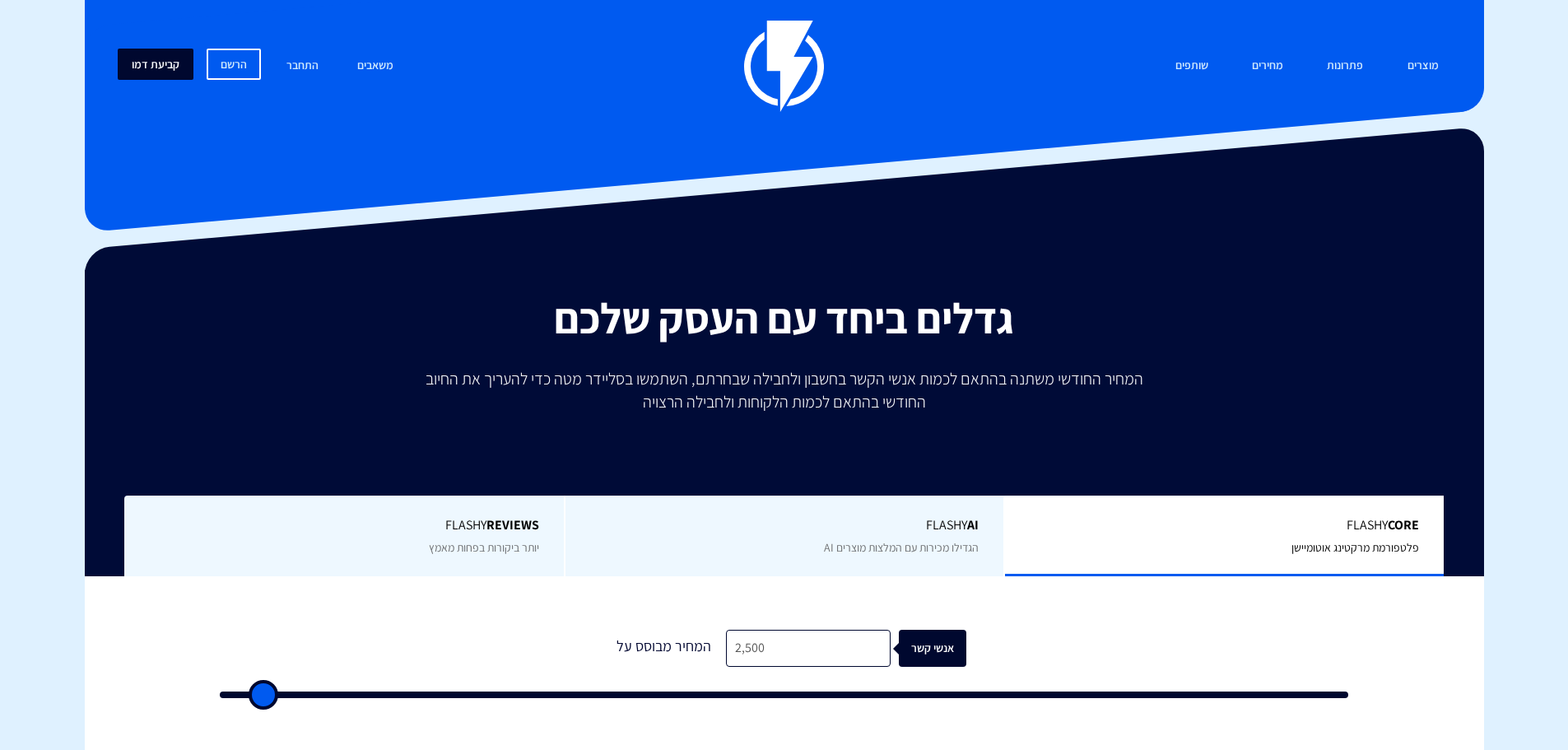
click at [166, 61] on link "קביעת דמו" at bounding box center [155, 64] width 76 height 31
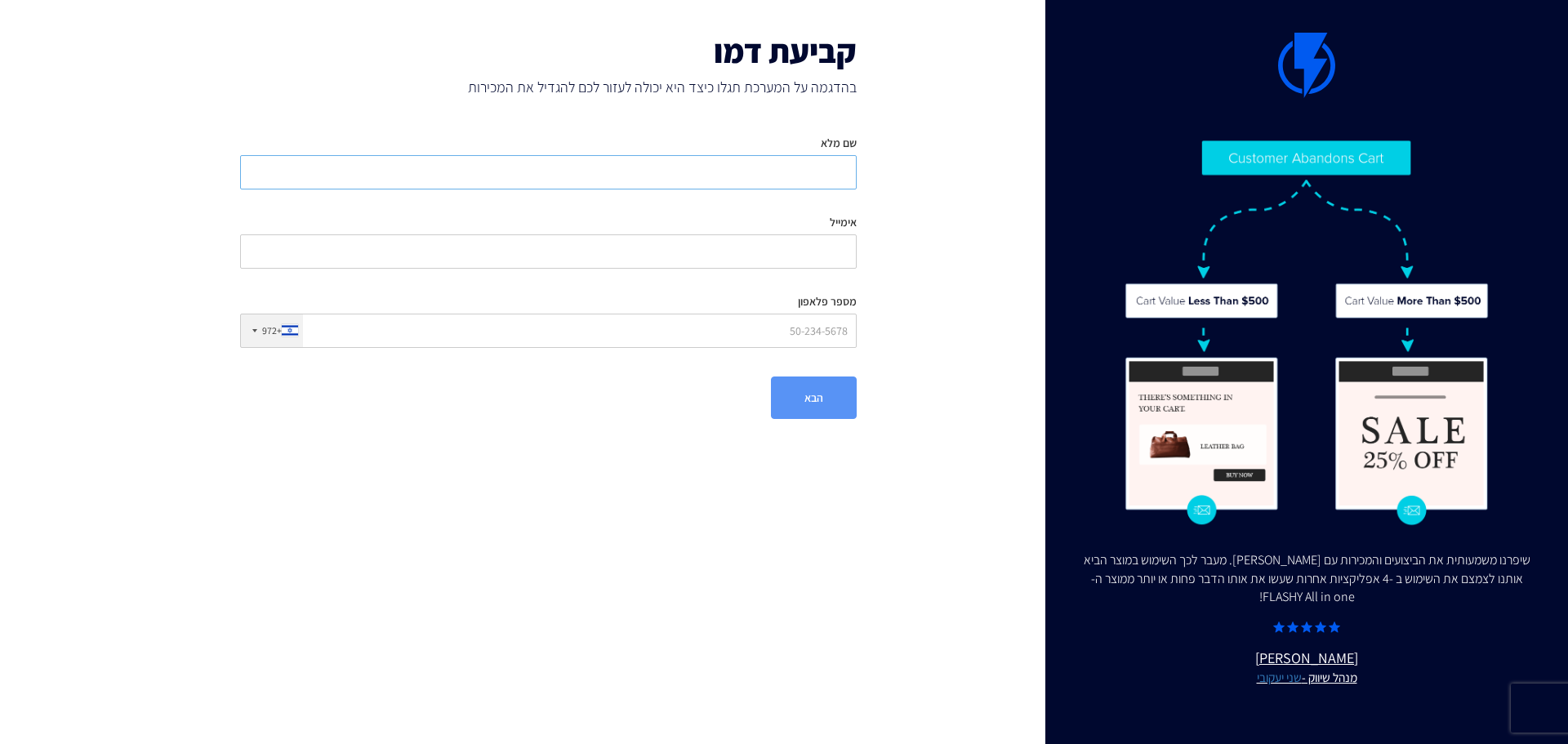
click at [826, 181] on input "שם מלא" at bounding box center [548, 172] width 617 height 34
type input "[PERSON_NAME]"
type input "0547558140"
click at [795, 254] on input "אימייל" at bounding box center [548, 252] width 617 height 34
type input "mor@matic.co.il"
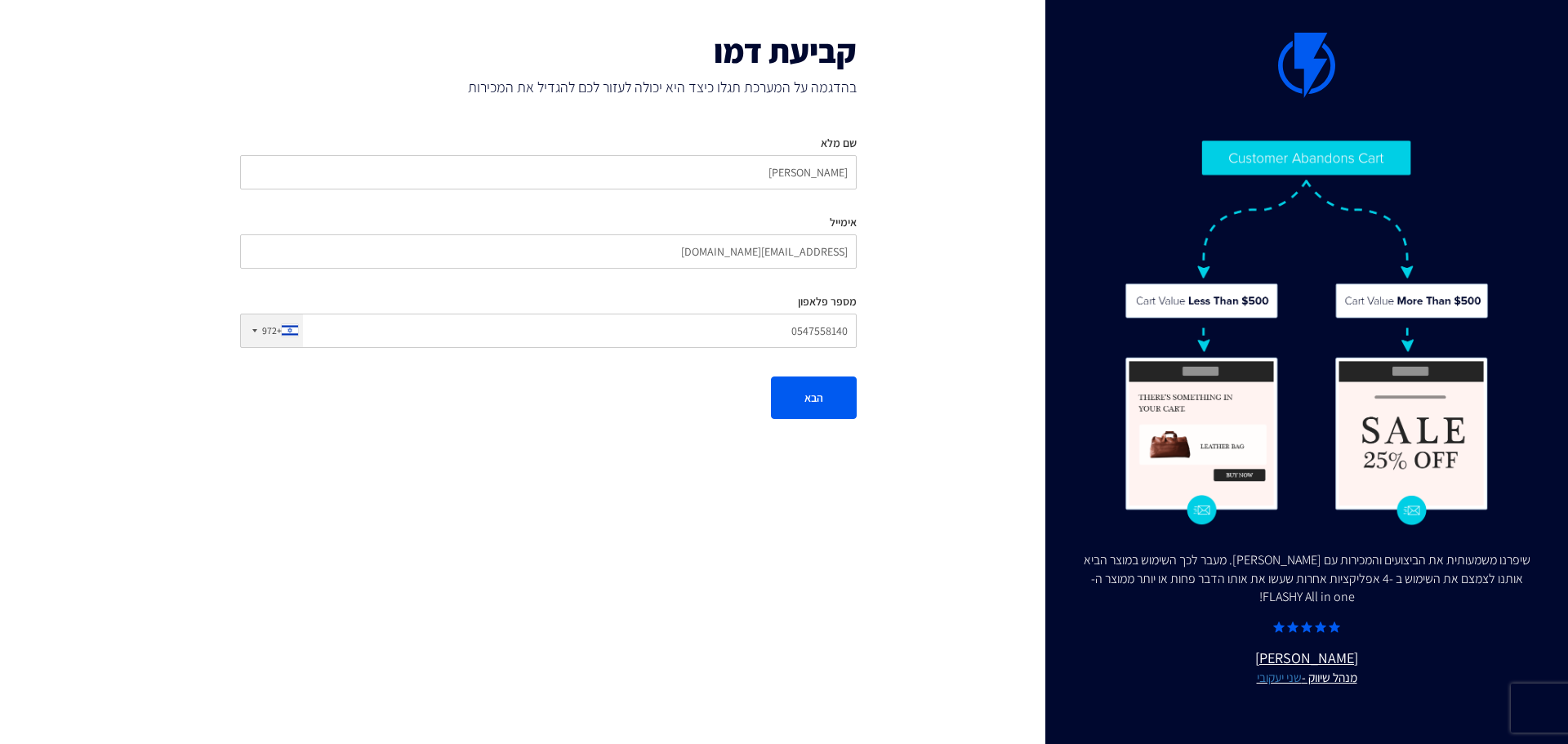
click at [834, 366] on form "שם מלא Mor Sasson אימייל mor@matic.co.il מספר פלאפון +972 United States +1 Unit…" at bounding box center [548, 271] width 617 height 296
click at [832, 378] on button "הבא" at bounding box center [814, 398] width 86 height 43
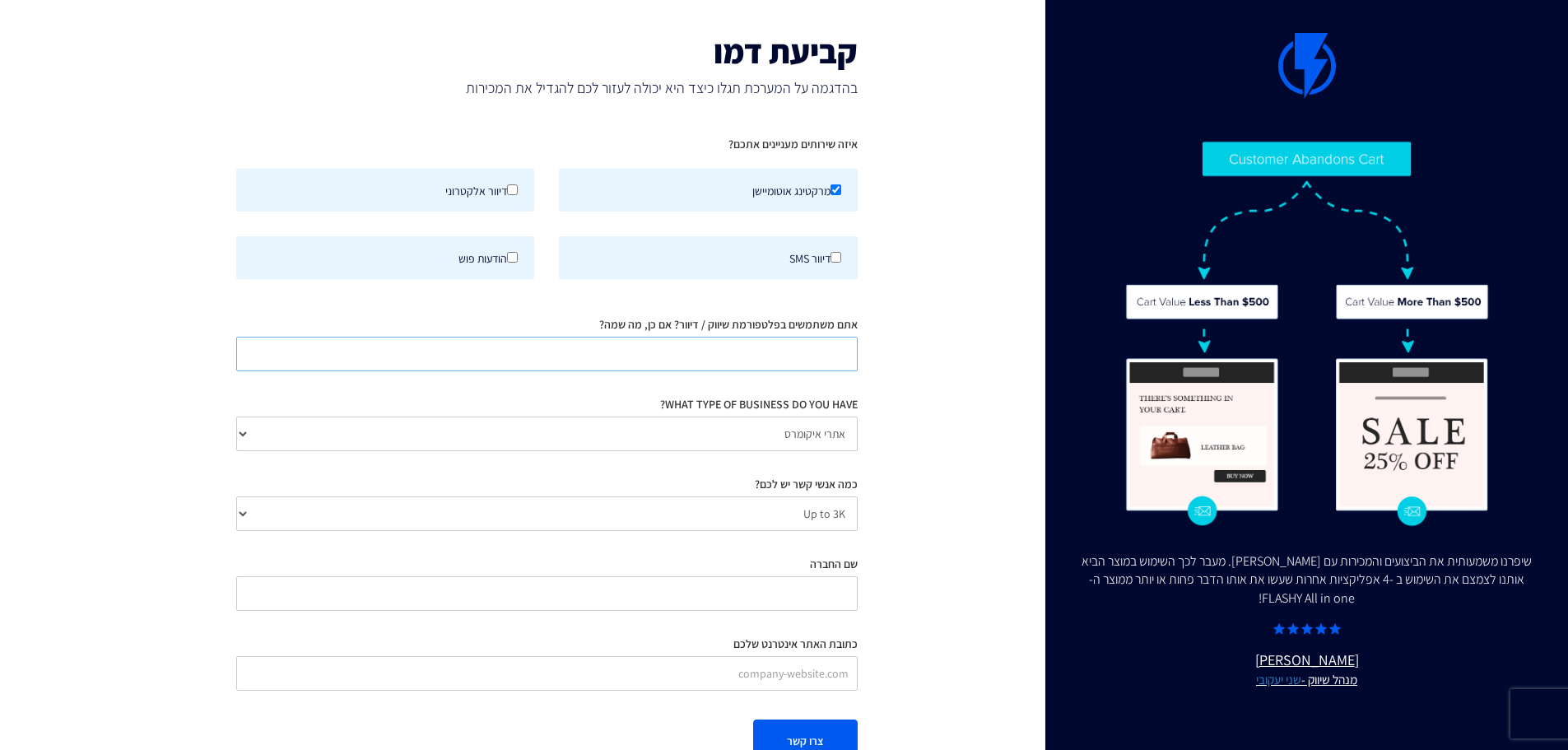
click at [844, 362] on input "אתם משתמשים בפלטפורמת שיווק / דיוור? אם כן, מה שמה?" at bounding box center [547, 354] width 621 height 35
type input "לא"
click at [797, 432] on select "אתרי איקומרס Agency / Freelancer SaaS Other" at bounding box center [547, 434] width 621 height 35
click at [826, 525] on select "Up to 3K 3K-10K 10K-25K 25K-50K 50K-100K 100K-250K 250K-500K 500K-1M 1M+" at bounding box center [547, 514] width 621 height 35
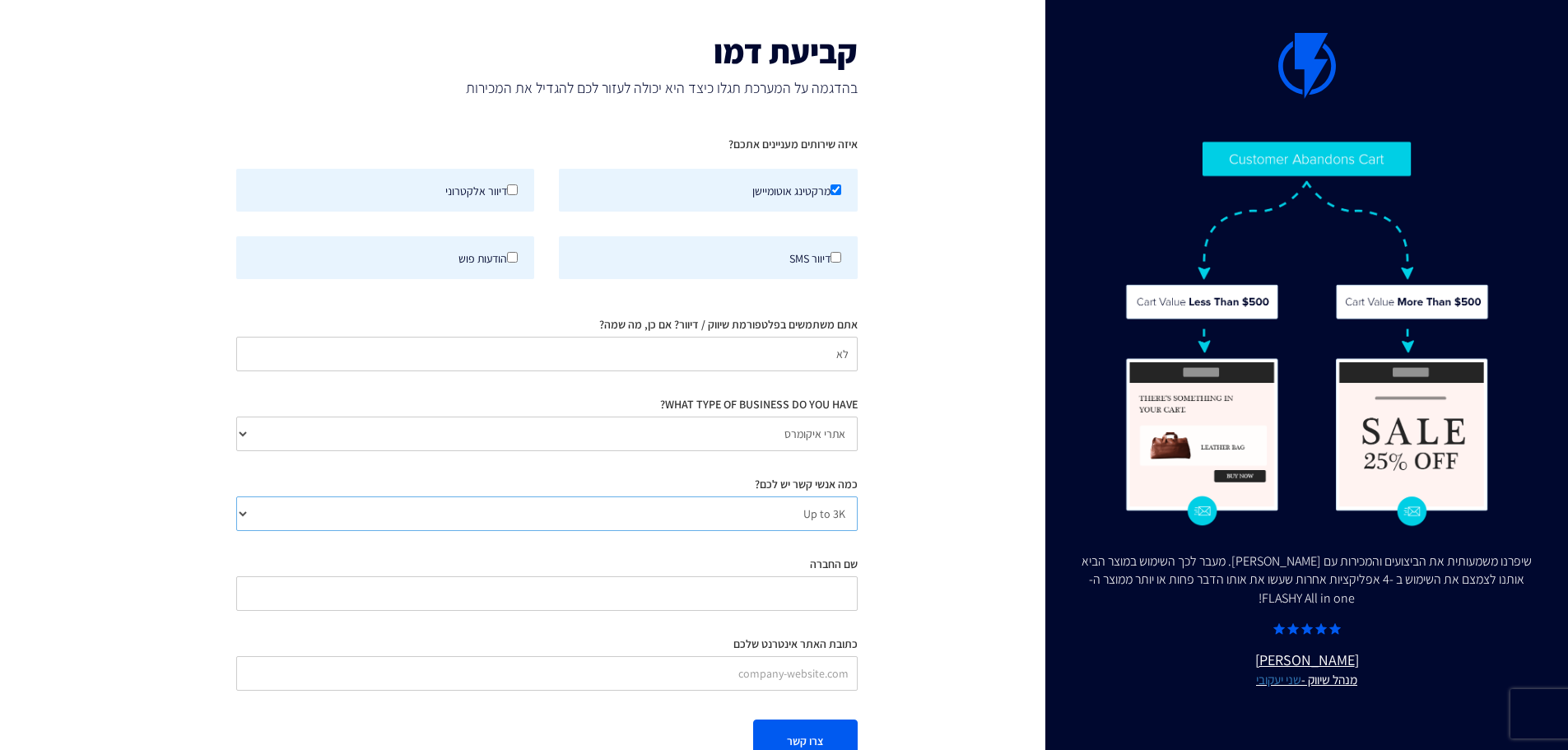
click at [236, 496] on select "Up to 3K 3K-10K 10K-25K 25K-50K 50K-100K 100K-250K 250K-500K 500K-1M 1M+" at bounding box center [547, 514] width 621 height 35
click at [941, 514] on div "שיפרנו משמעותית את הביצועים והמכירות עם FLASHY. מעבר לכך השימוש במוצר הביא אותנ…" at bounding box center [784, 397] width 1424 height 795
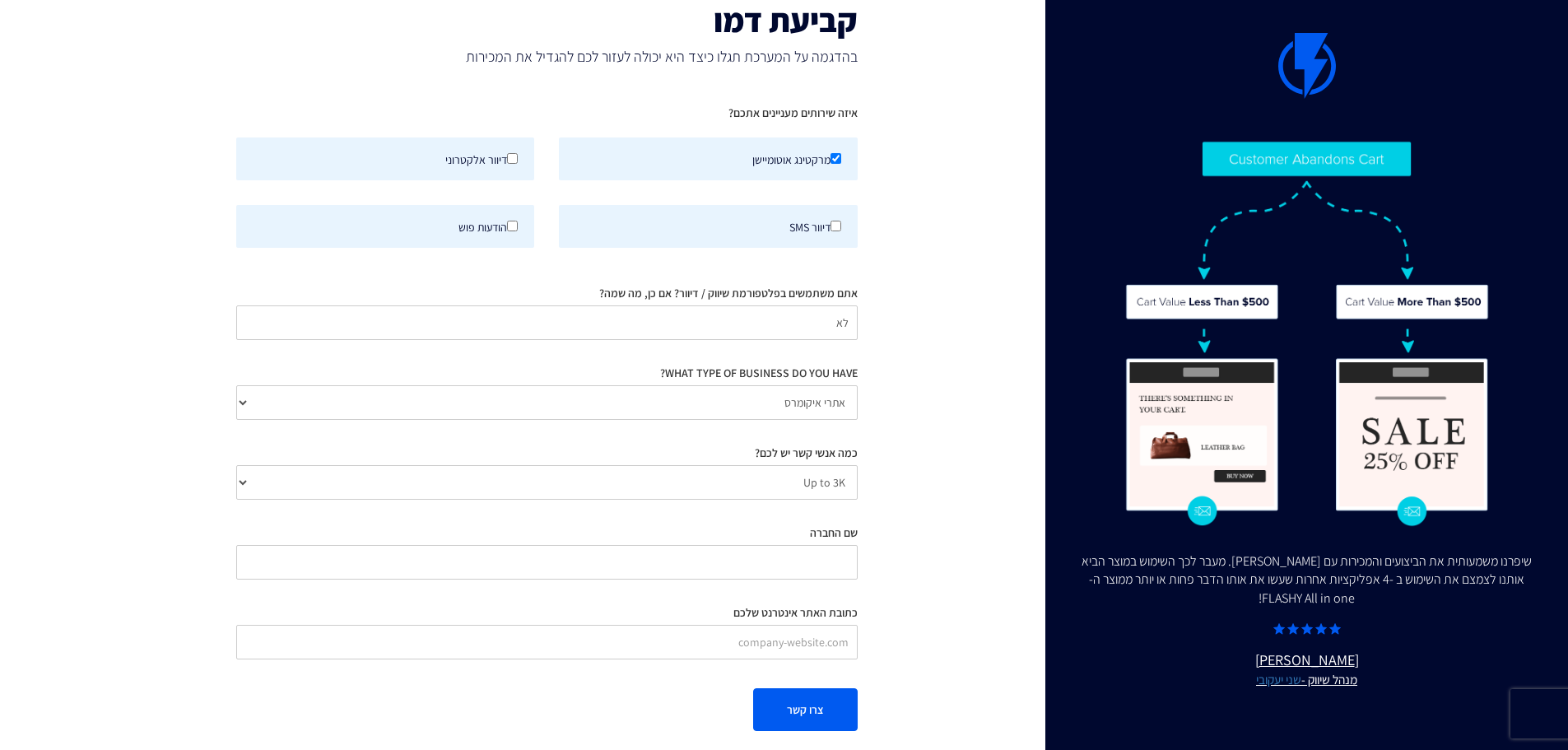
scroll to position [45, 0]
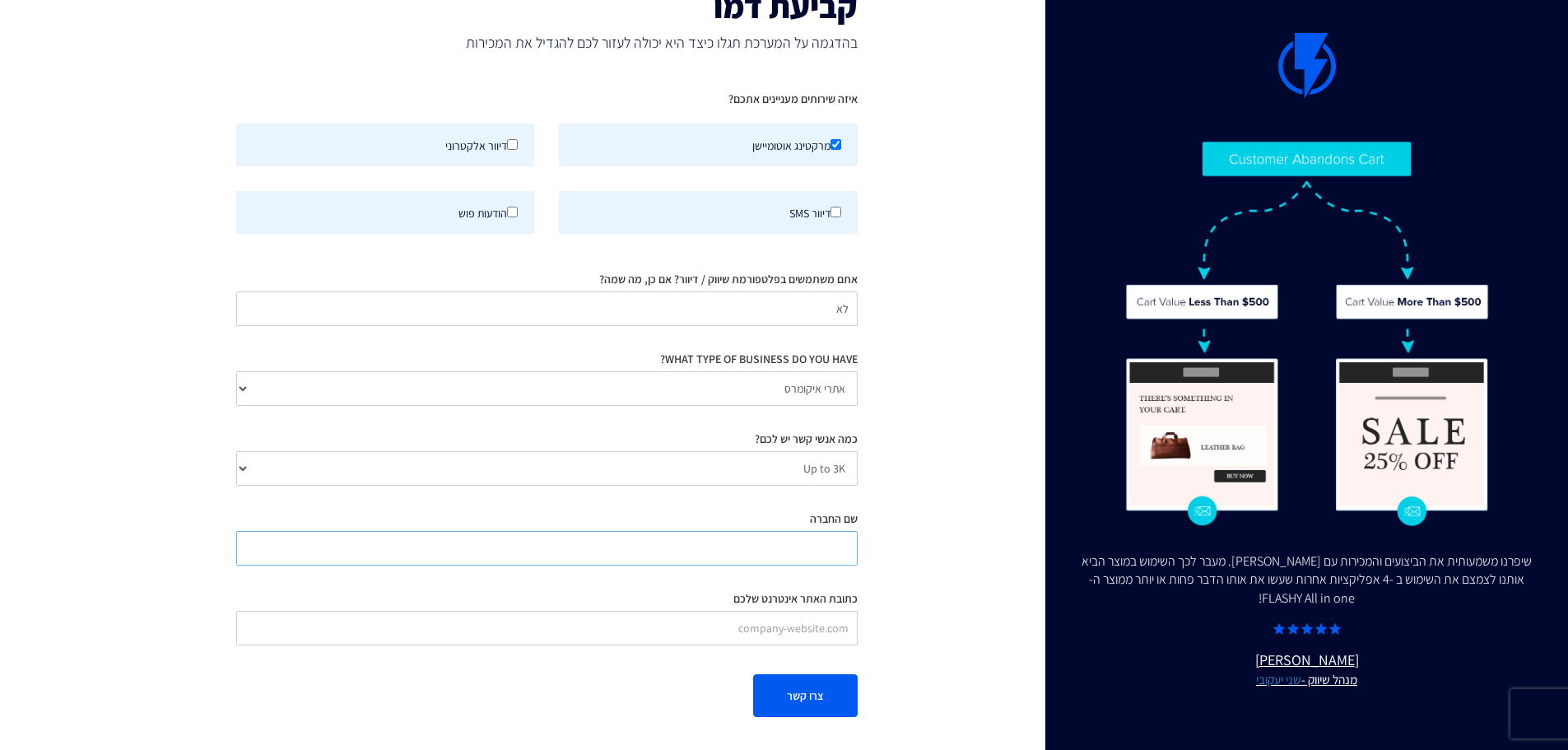
click at [785, 557] on input "שם החברה" at bounding box center [547, 548] width 621 height 35
type input "מטיק"
type input "matic.co.il"
click at [800, 705] on button "צרו קשר" at bounding box center [805, 696] width 104 height 43
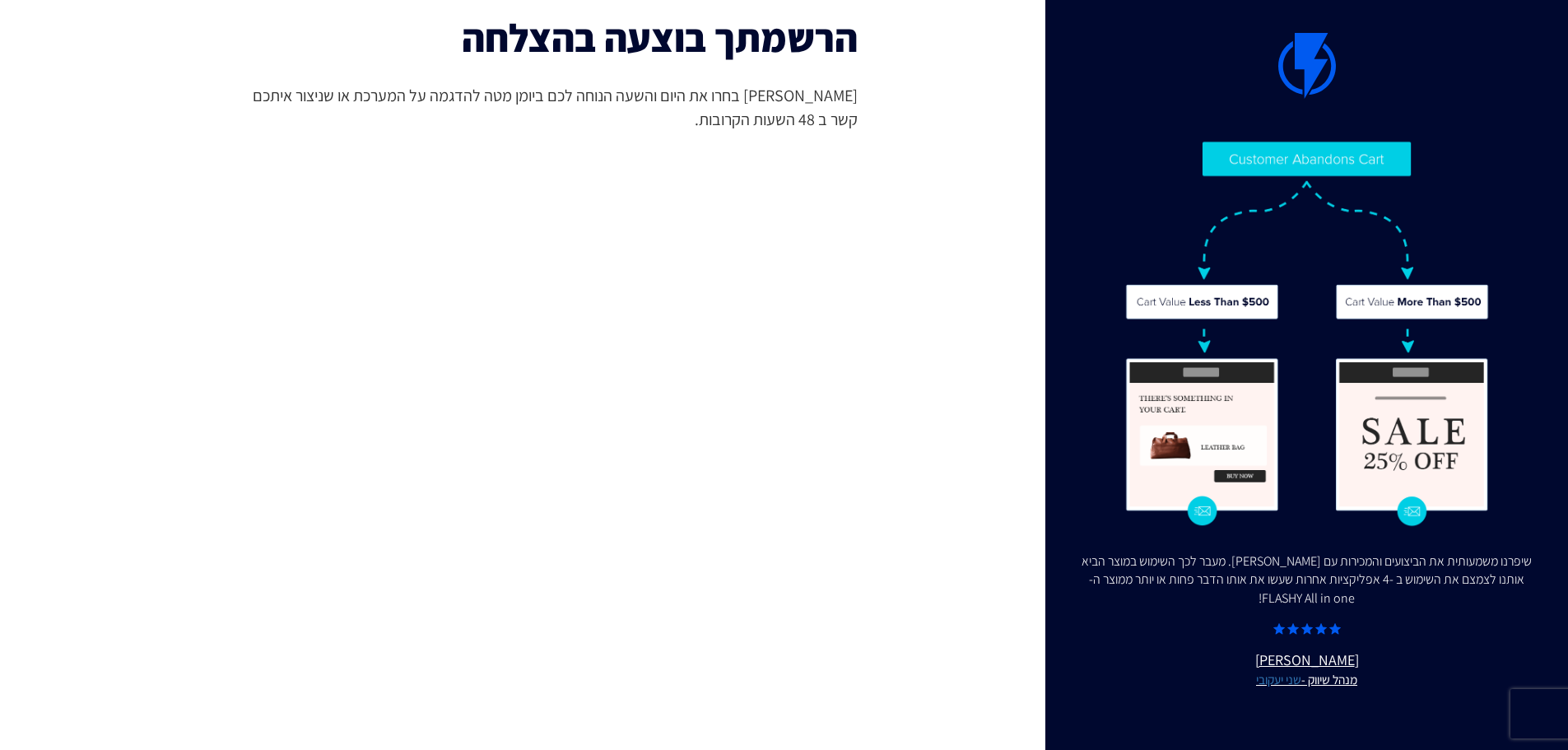
scroll to position [33, 0]
